Goal: Use online tool/utility: Utilize a website feature to perform a specific function

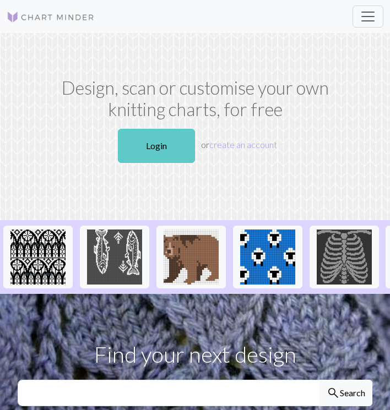
click at [140, 144] on link "Login" at bounding box center [156, 146] width 77 height 34
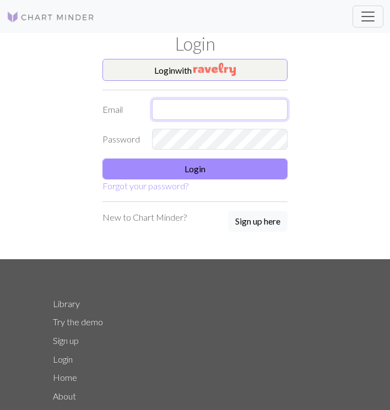
type input "quinn.nixon15@gmail.com"
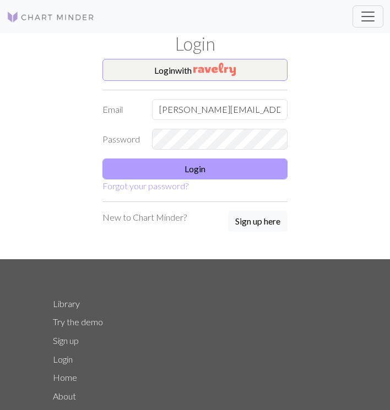
click at [165, 159] on button "Login" at bounding box center [194, 169] width 185 height 21
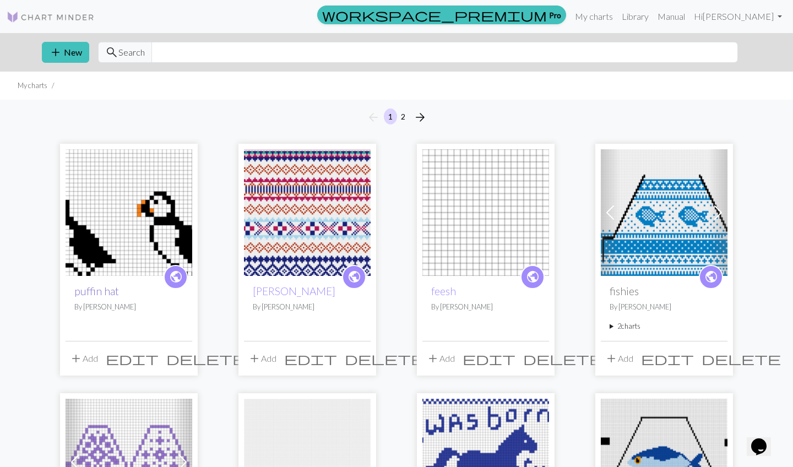
click at [101, 291] on link "puffin hat" at bounding box center [96, 291] width 45 height 13
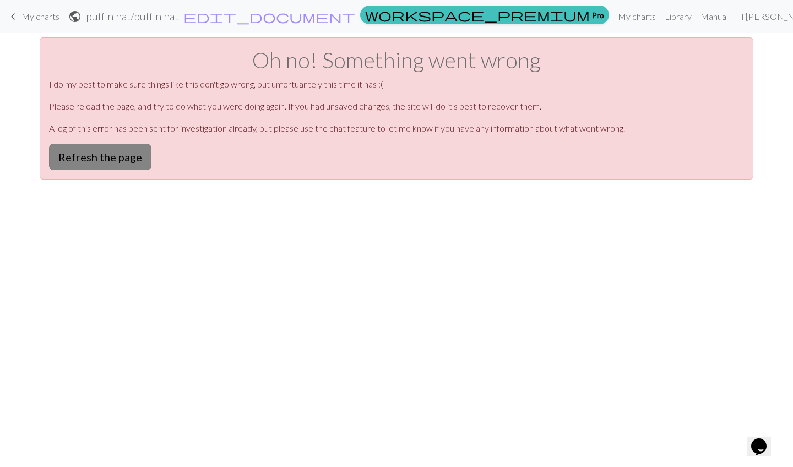
click at [105, 153] on button "Refresh the page" at bounding box center [100, 157] width 102 height 26
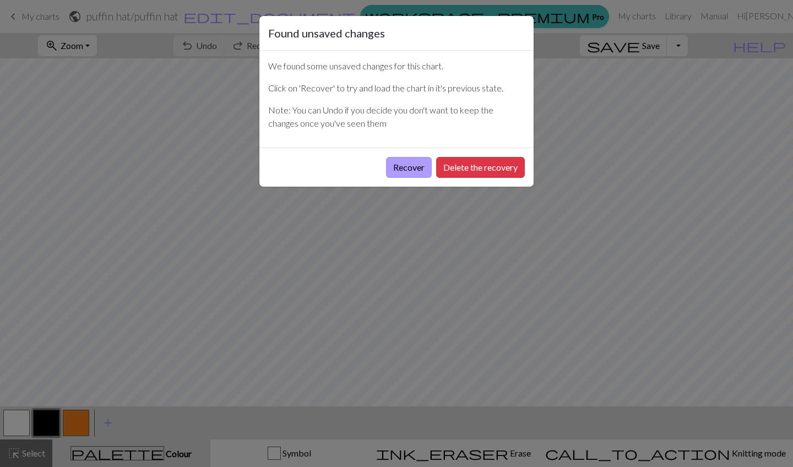
click at [410, 170] on button "Recover" at bounding box center [409, 167] width 46 height 21
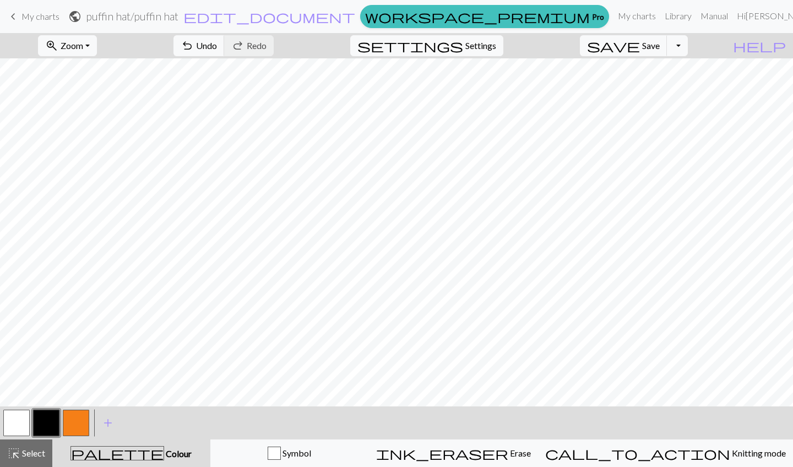
click at [19, 425] on button "button" at bounding box center [16, 423] width 26 height 26
click at [389, 71] on div "zoom_in Zoom Zoom Fit all Fit width Fit height 50% 100% 150% 200% undo Undo Und…" at bounding box center [396, 250] width 793 height 434
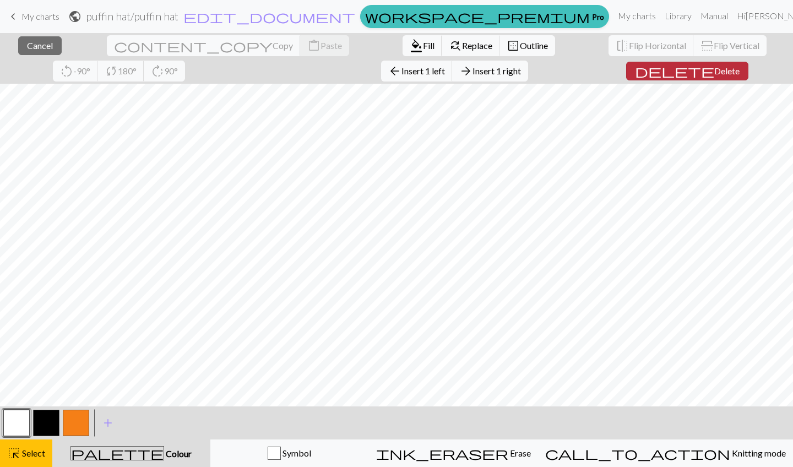
click at [626, 78] on button "delete Delete" at bounding box center [687, 71] width 122 height 19
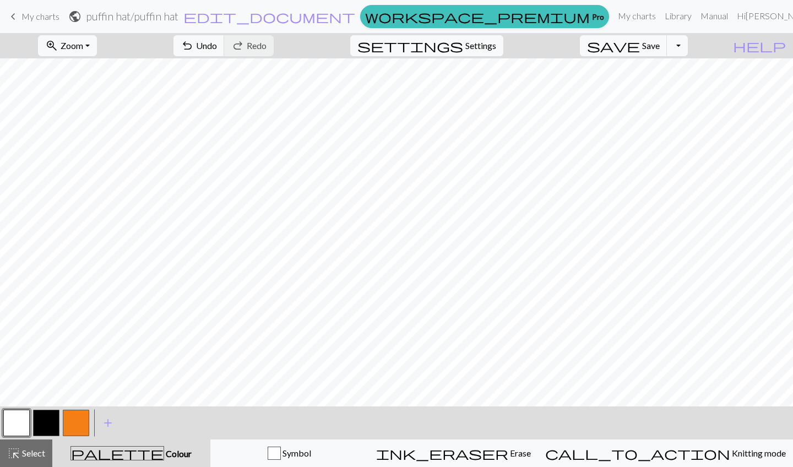
click at [380, 69] on div "zoom_in Zoom Zoom Fit all Fit width Fit height 50% 100% 150% 200% undo Undo Und…" at bounding box center [396, 250] width 793 height 434
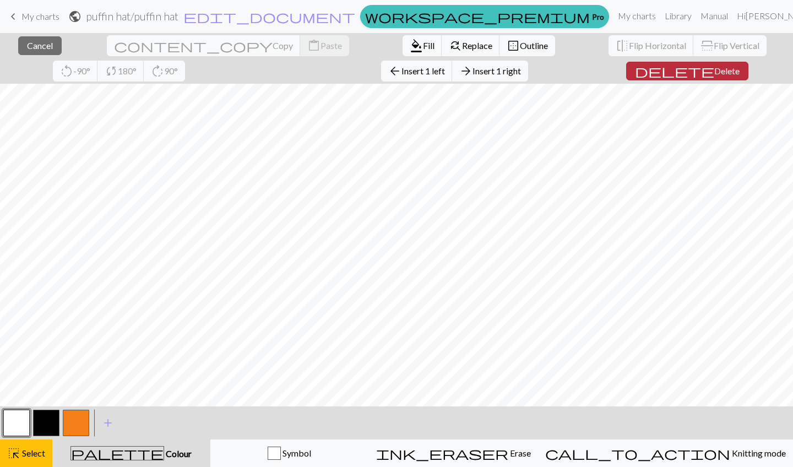
click at [714, 68] on span "Delete" at bounding box center [726, 71] width 25 height 10
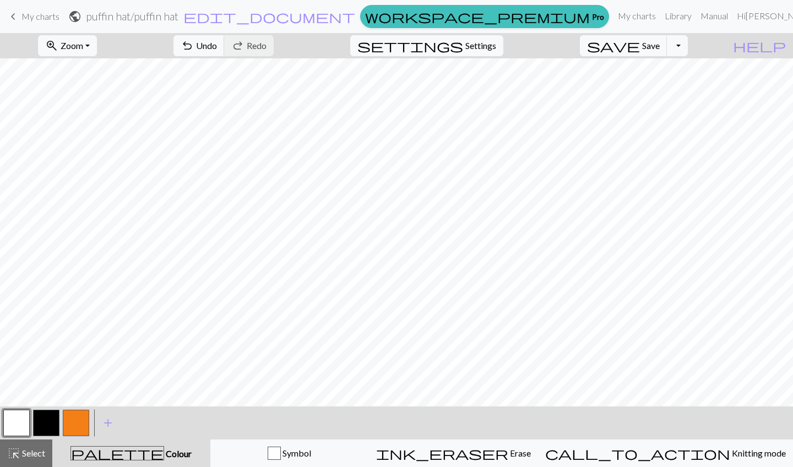
click at [82, 72] on div "zoom_in Zoom Zoom Fit all Fit width Fit height 50% 100% 150% 200% undo Undo Und…" at bounding box center [396, 250] width 793 height 434
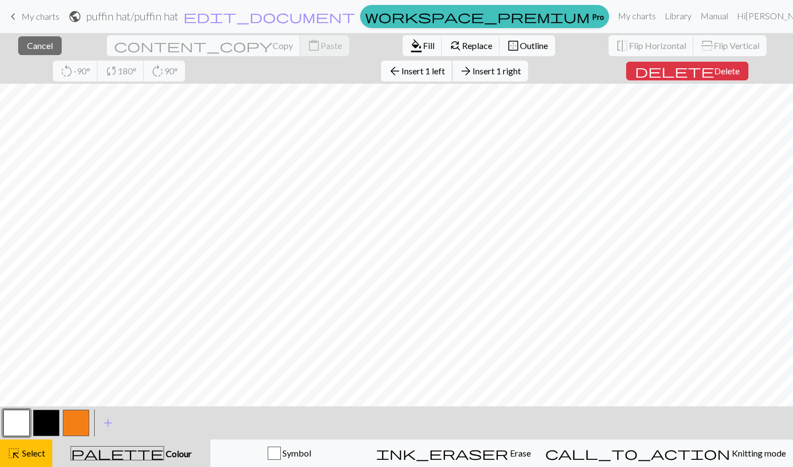
click at [402, 72] on span "Insert 1 left" at bounding box center [424, 71] width 44 height 10
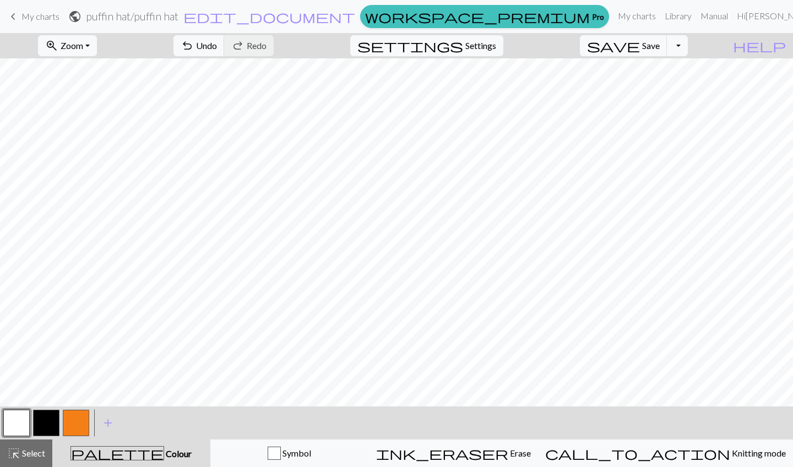
click at [73, 71] on div "zoom_in Zoom Zoom Fit all Fit width Fit height 50% 100% 150% 200% undo Undo Und…" at bounding box center [396, 250] width 793 height 434
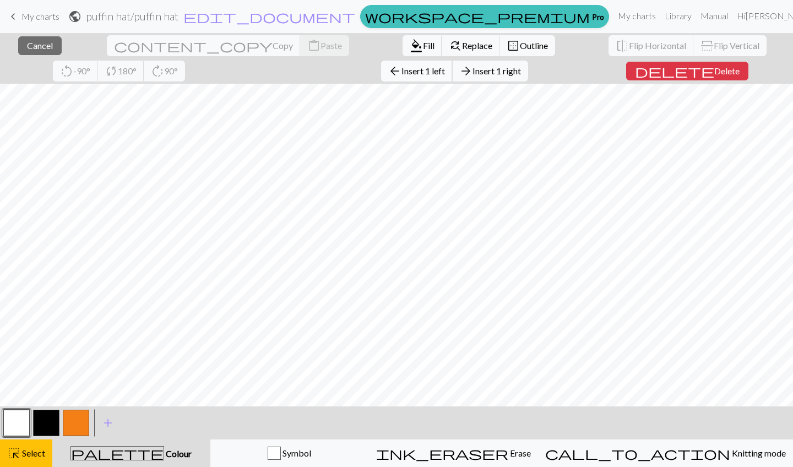
click at [381, 78] on button "arrow_back Insert 1 left" at bounding box center [417, 71] width 72 height 21
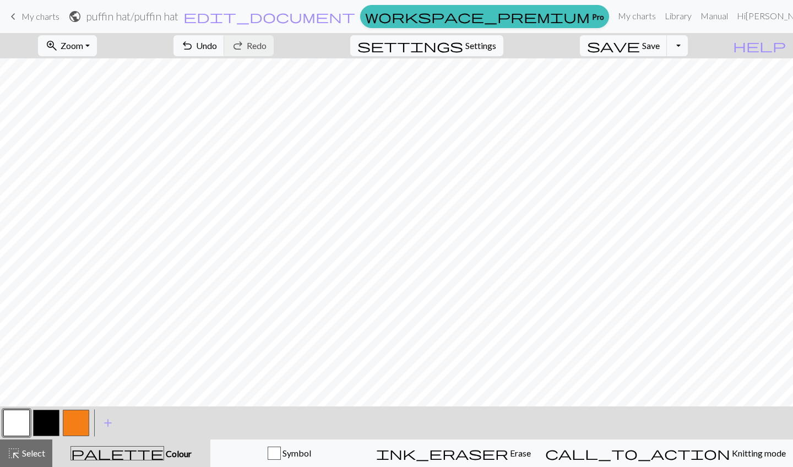
click at [80, 73] on div "zoom_in Zoom Zoom Fit all Fit width Fit height 50% 100% 150% 200% undo Undo Und…" at bounding box center [396, 250] width 793 height 434
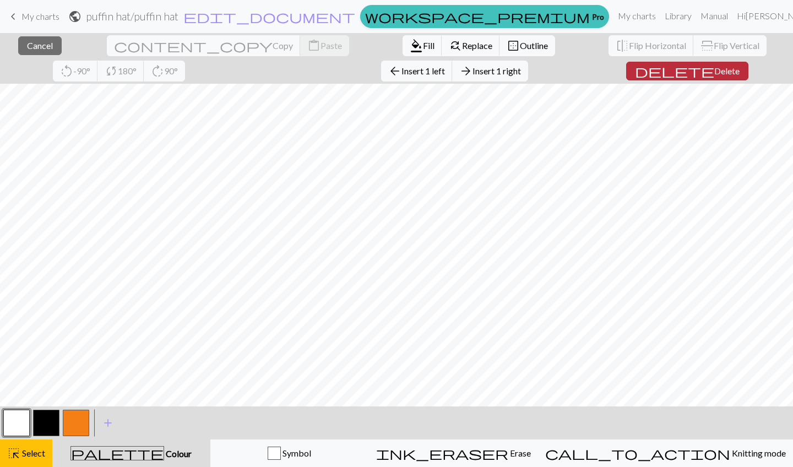
click at [714, 71] on span "Delete" at bounding box center [726, 71] width 25 height 10
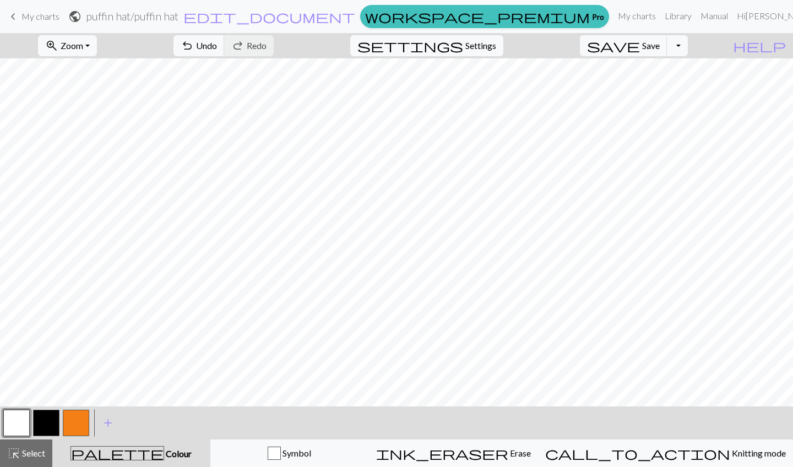
scroll to position [32, 0]
click at [487, 40] on span "Settings" at bounding box center [480, 45] width 31 height 13
select select "aran"
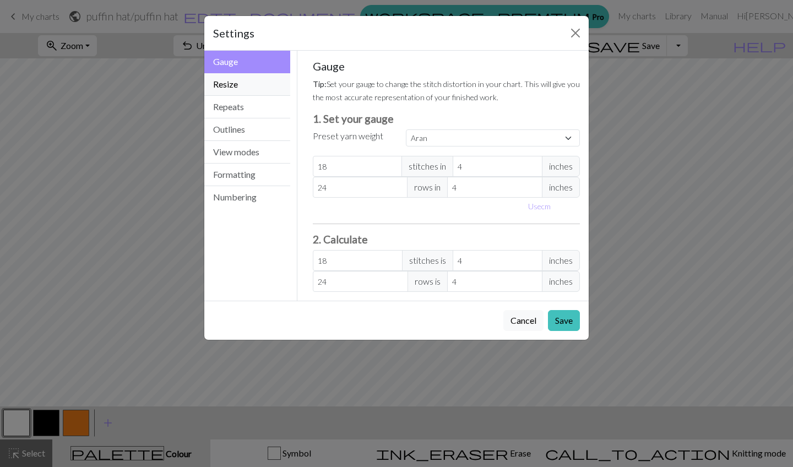
click at [251, 88] on button "Resize" at bounding box center [247, 84] width 86 height 23
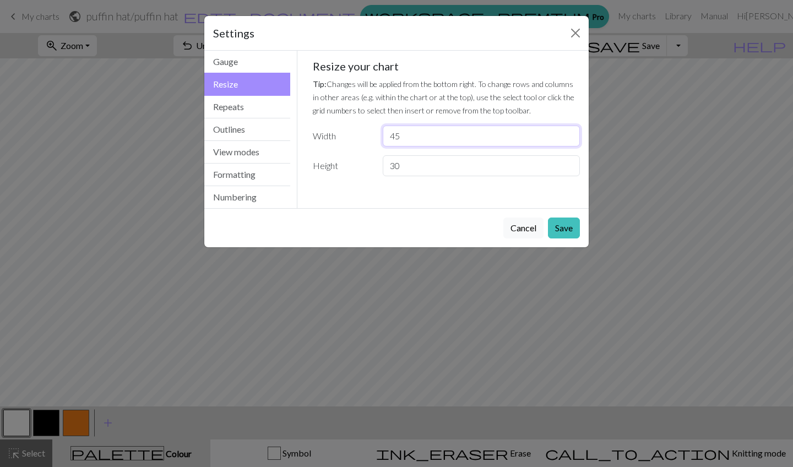
drag, startPoint x: 402, startPoint y: 135, endPoint x: 377, endPoint y: 134, distance: 25.4
click at [377, 134] on div "45" at bounding box center [481, 136] width 210 height 21
type input "71"
click at [560, 224] on button "Save" at bounding box center [564, 228] width 32 height 21
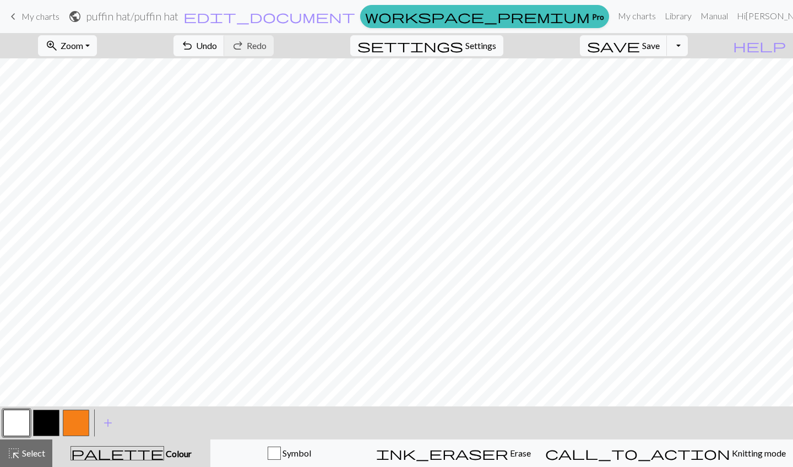
scroll to position [32, 207]
click at [80, 426] on button "button" at bounding box center [76, 423] width 26 height 26
click at [217, 47] on span "Undo" at bounding box center [206, 45] width 21 height 10
click at [45, 433] on button "button" at bounding box center [46, 423] width 26 height 26
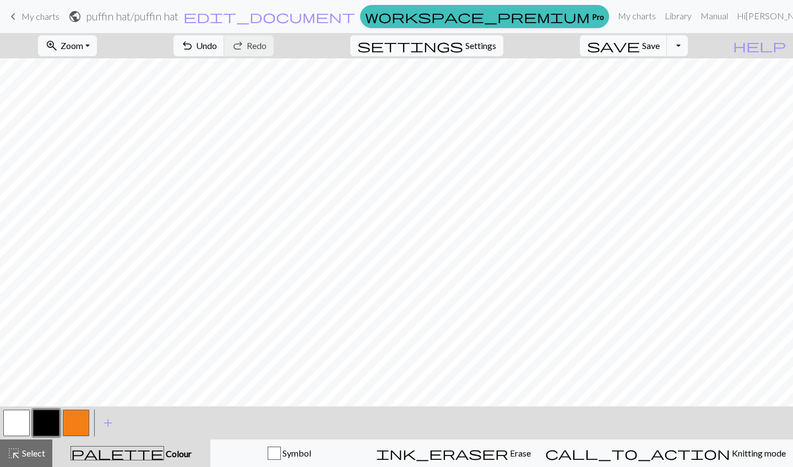
click at [73, 420] on button "button" at bounding box center [76, 423] width 26 height 26
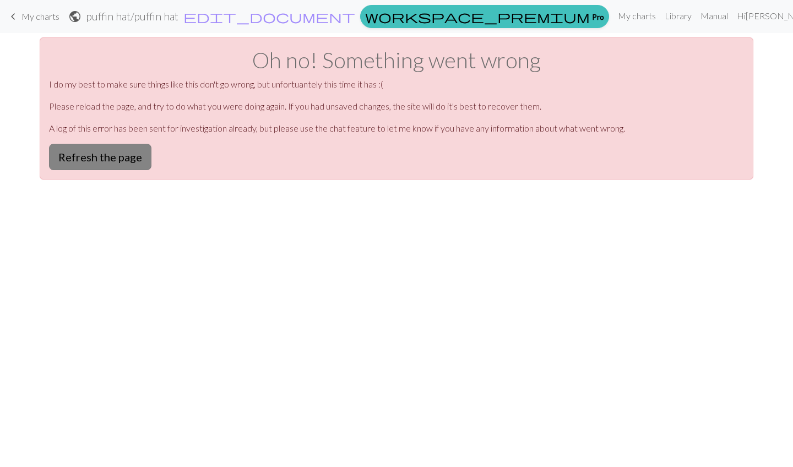
click at [83, 151] on button "Refresh the page" at bounding box center [100, 157] width 102 height 26
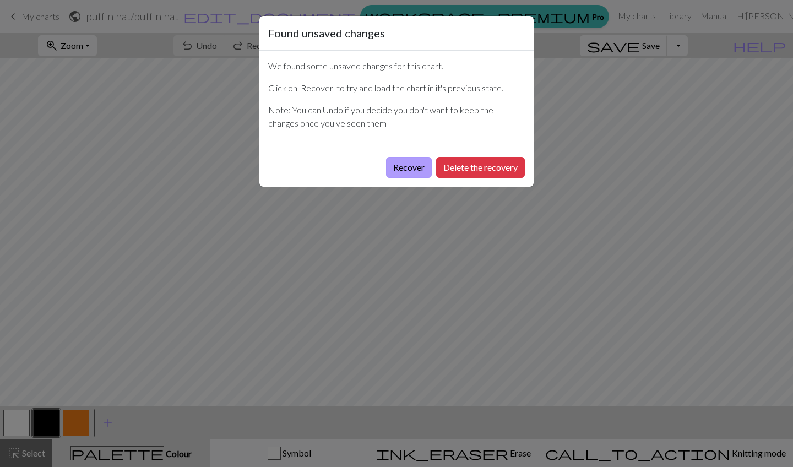
click at [408, 167] on button "Recover" at bounding box center [409, 167] width 46 height 21
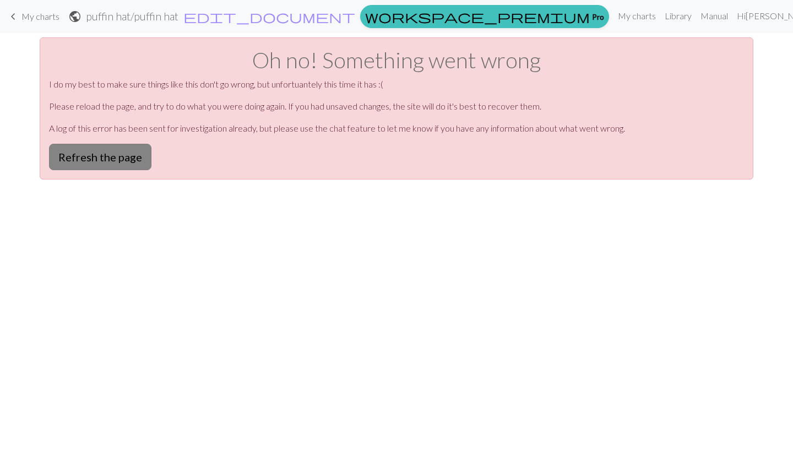
click at [110, 164] on button "Refresh the page" at bounding box center [100, 157] width 102 height 26
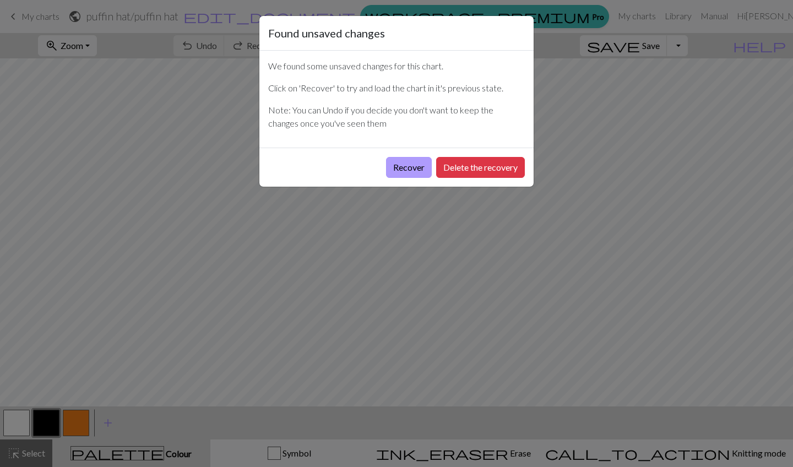
click at [394, 176] on button "Recover" at bounding box center [409, 167] width 46 height 21
